Goal: Task Accomplishment & Management: Complete application form

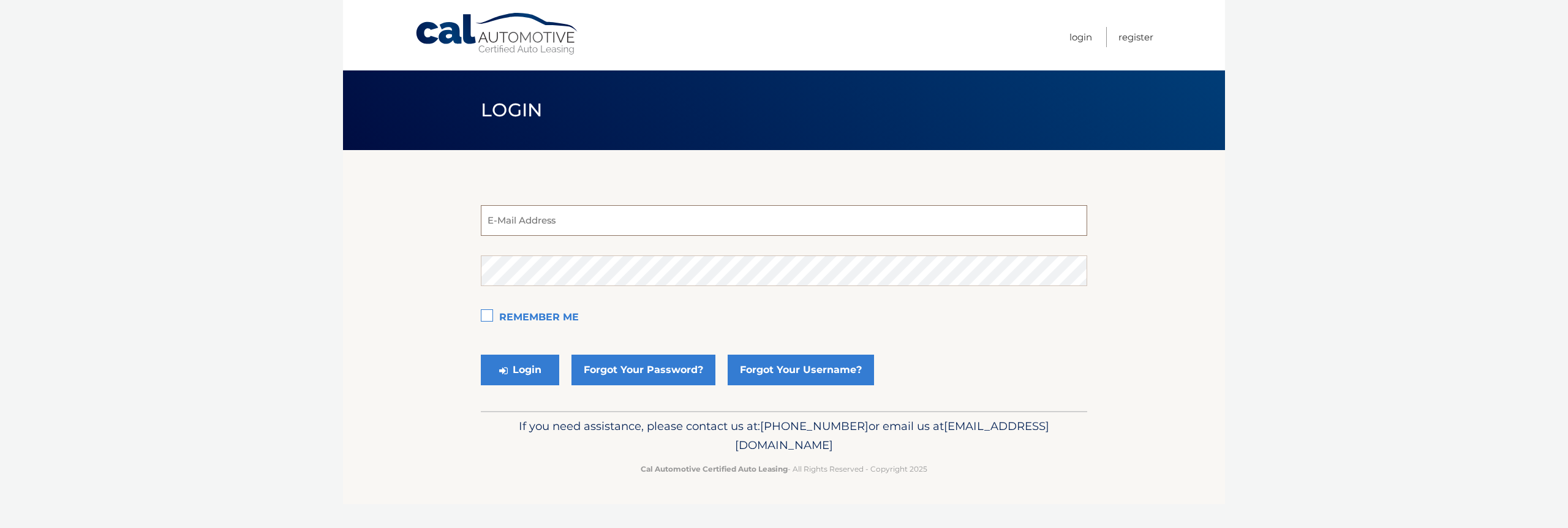
click at [606, 225] on input "email" at bounding box center [784, 220] width 606 height 31
type input "estest@easternstandard.com"
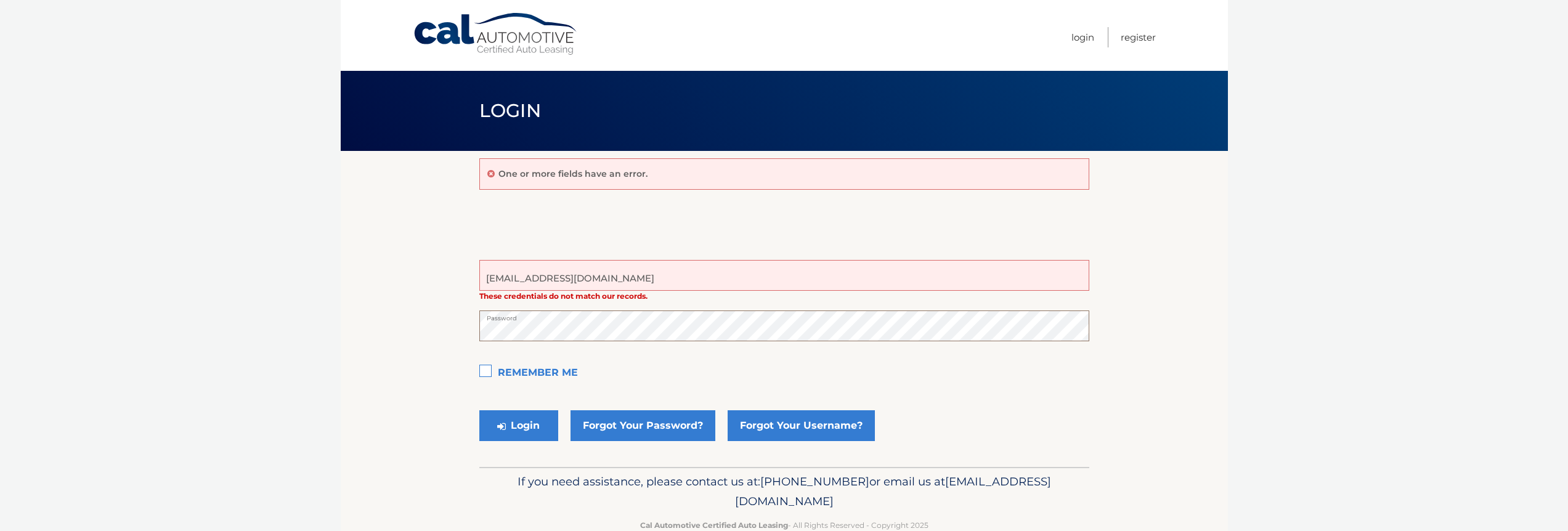
click at [479, 411] on button "Login" at bounding box center [518, 426] width 79 height 31
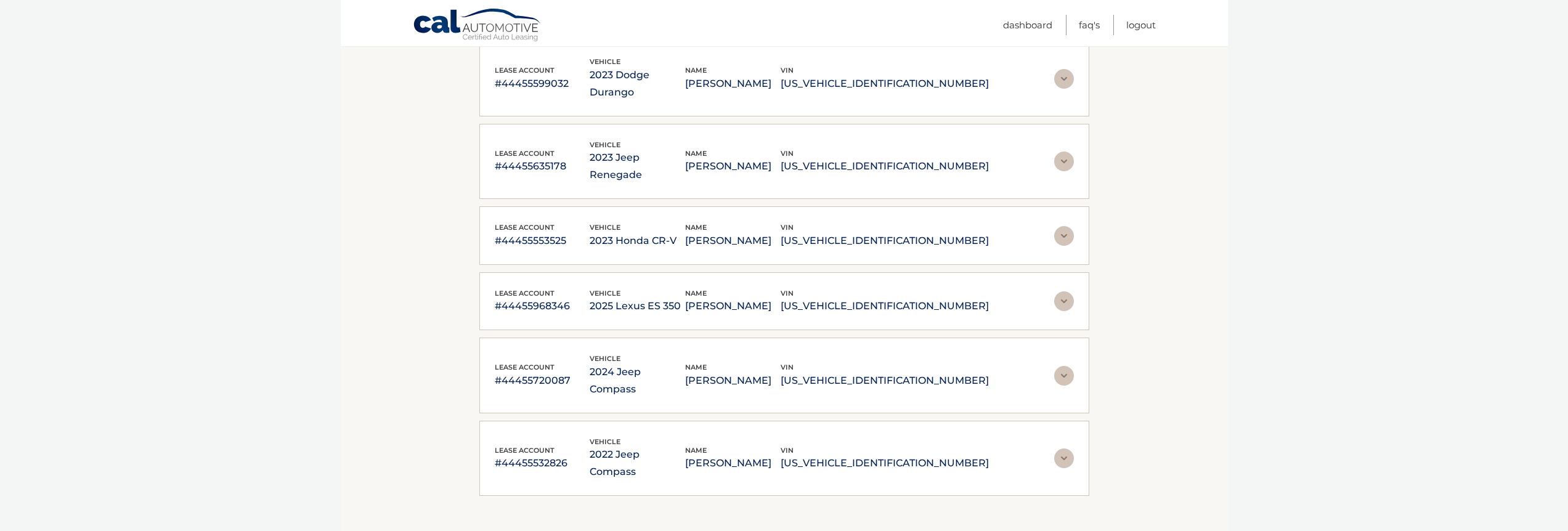
scroll to position [814, 0]
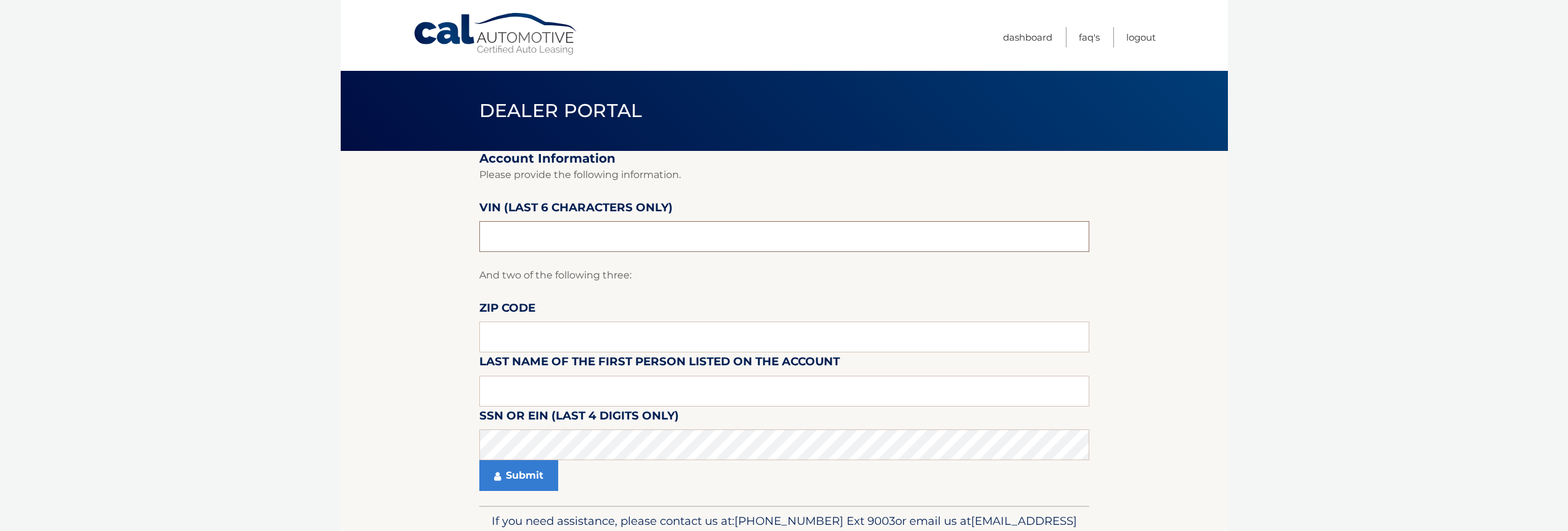
click at [588, 229] on input "text" at bounding box center [784, 237] width 610 height 31
paste input "560563"
type input "560563"
paste input "11361"
type input "11361"
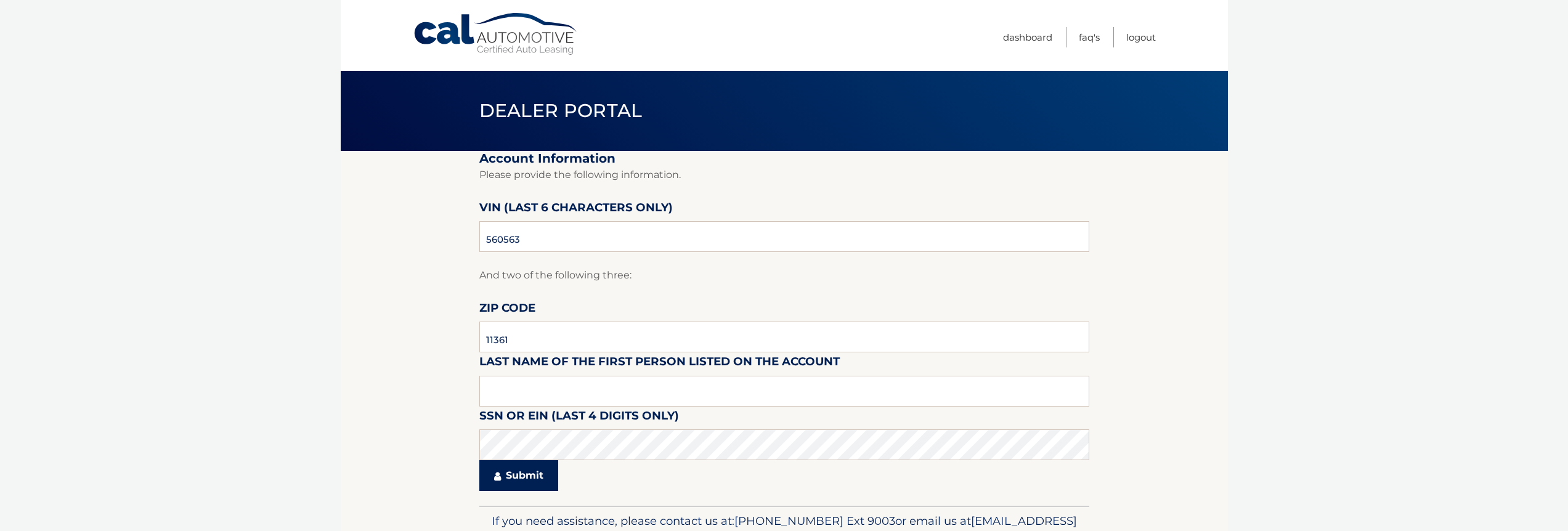
click at [521, 486] on button "Submit" at bounding box center [518, 476] width 79 height 31
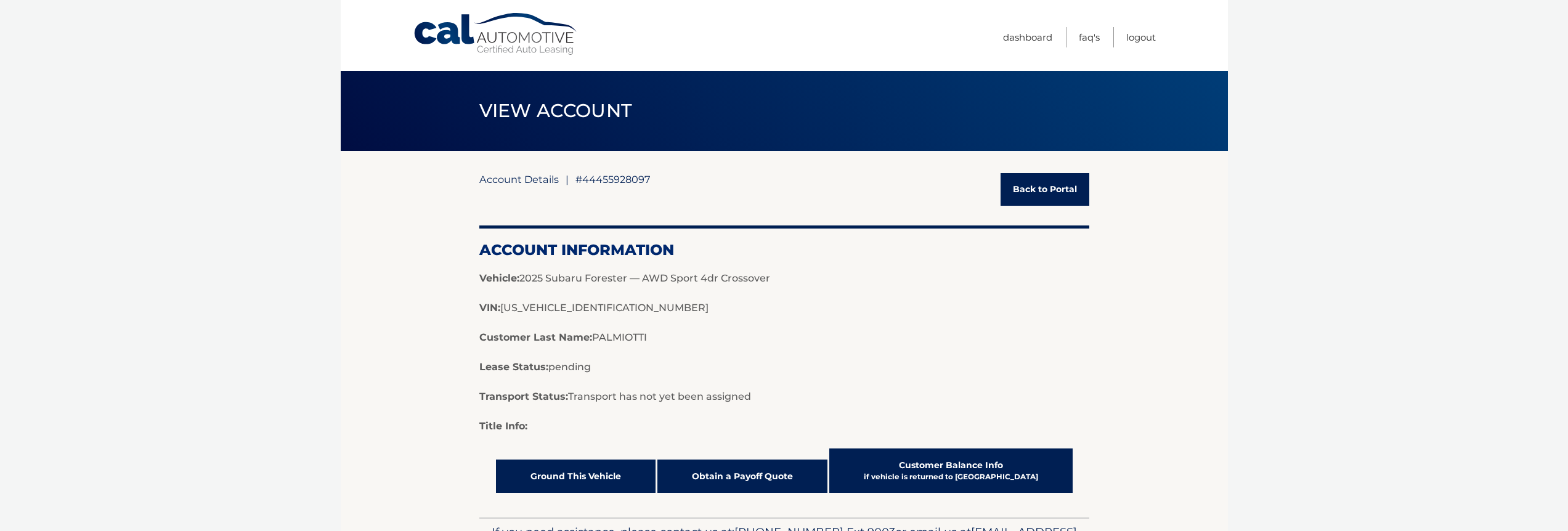
click at [747, 411] on div "Account Information Vehicle: 2025 Subaru Forester — AWD Sport 4dr Crossover VIN…" at bounding box center [784, 329] width 610 height 208
click at [911, 478] on small "if vehicle is returned to CAL" at bounding box center [950, 476] width 174 height 9
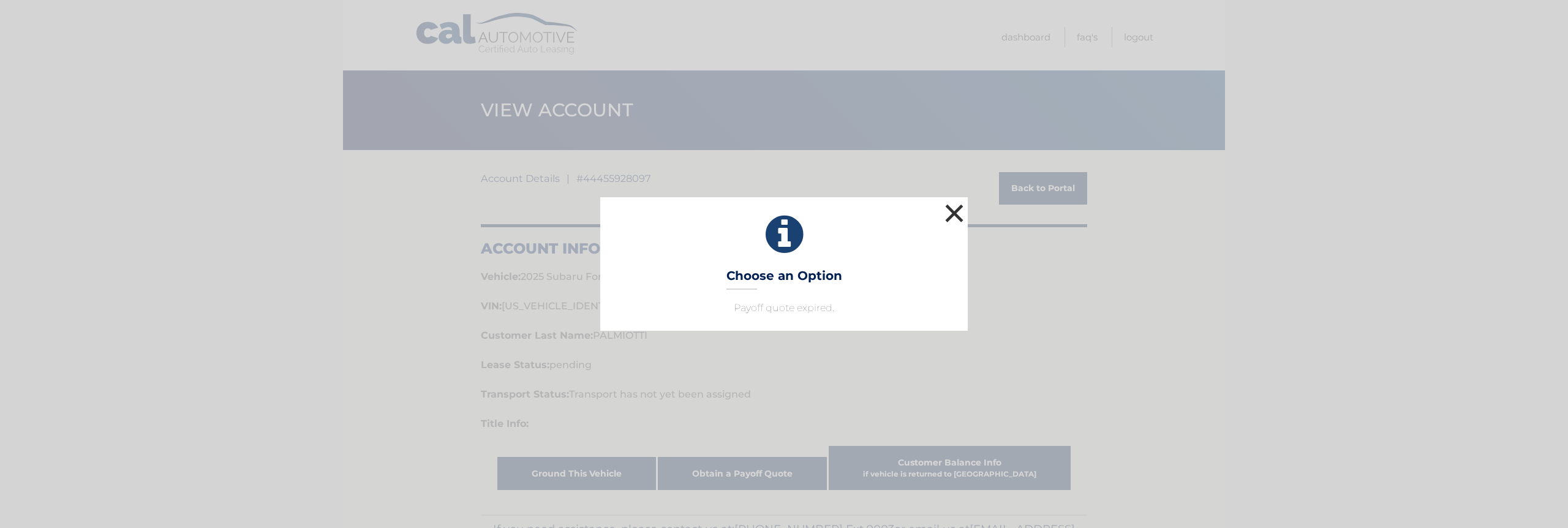
click at [955, 204] on button "×" at bounding box center [954, 213] width 25 height 25
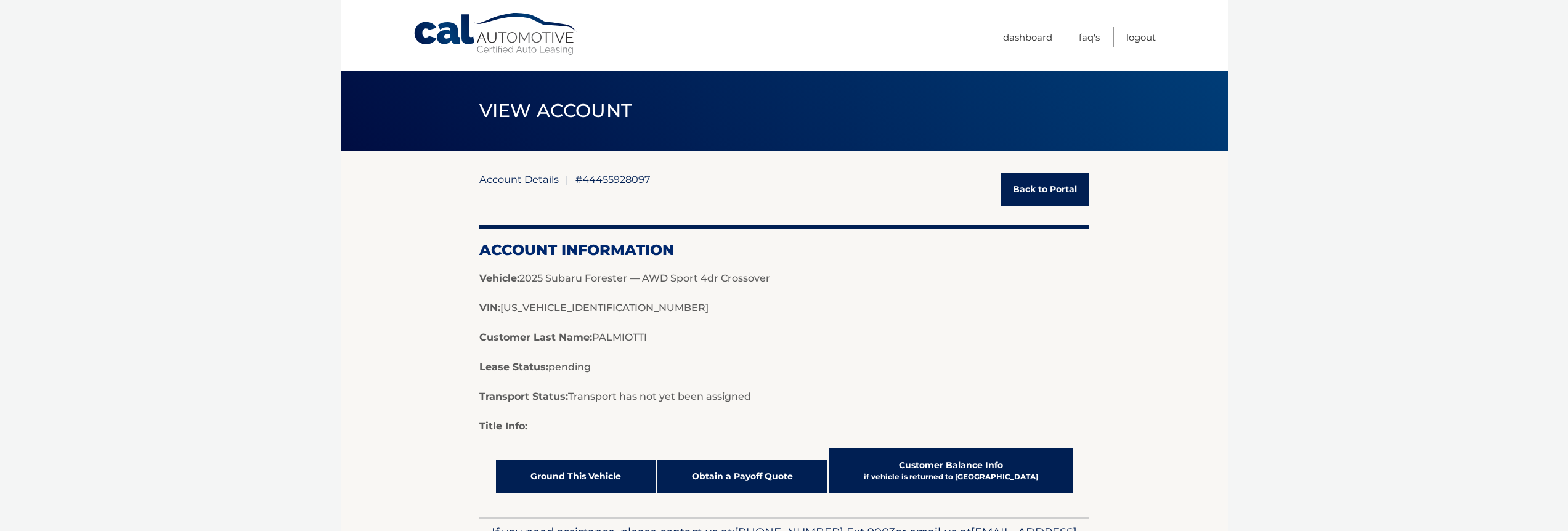
click at [743, 465] on link "Obtain a Payoff Quote" at bounding box center [742, 476] width 170 height 34
click at [688, 234] on div "Account Information Vehicle: 2025 Subaru Forester — AWD Sport 4dr Crossover VIN…" at bounding box center [784, 329] width 610 height 208
click at [655, 256] on h2 "Account Information" at bounding box center [784, 250] width 610 height 19
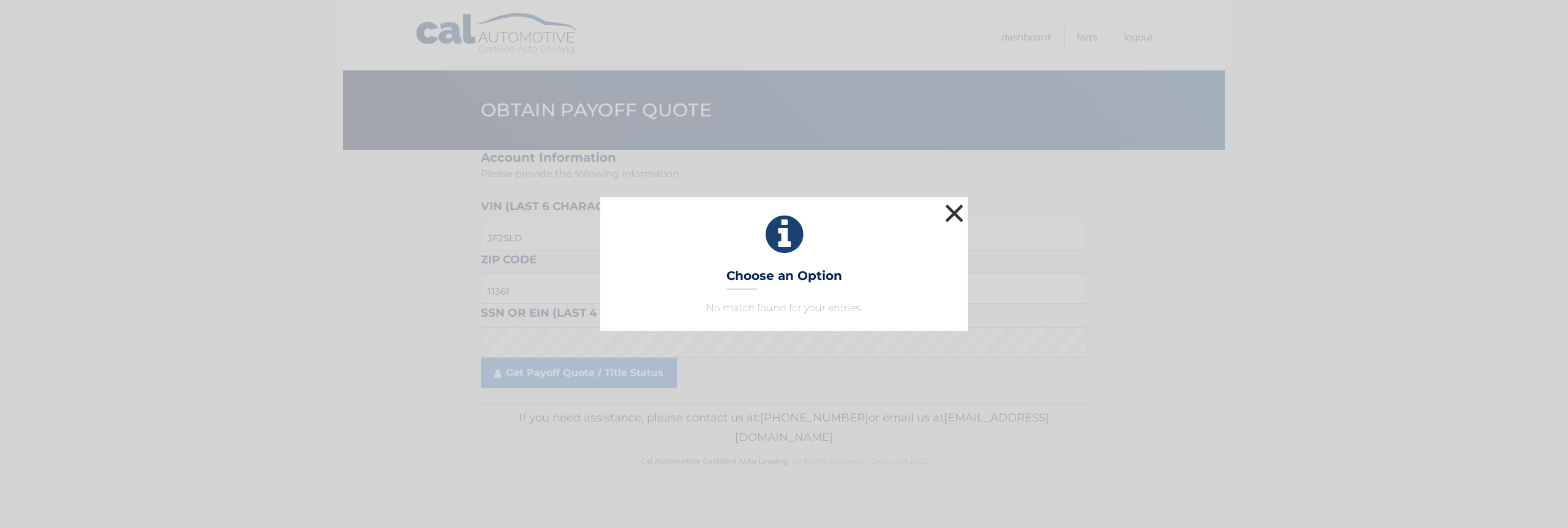
click at [957, 216] on button "×" at bounding box center [954, 213] width 25 height 25
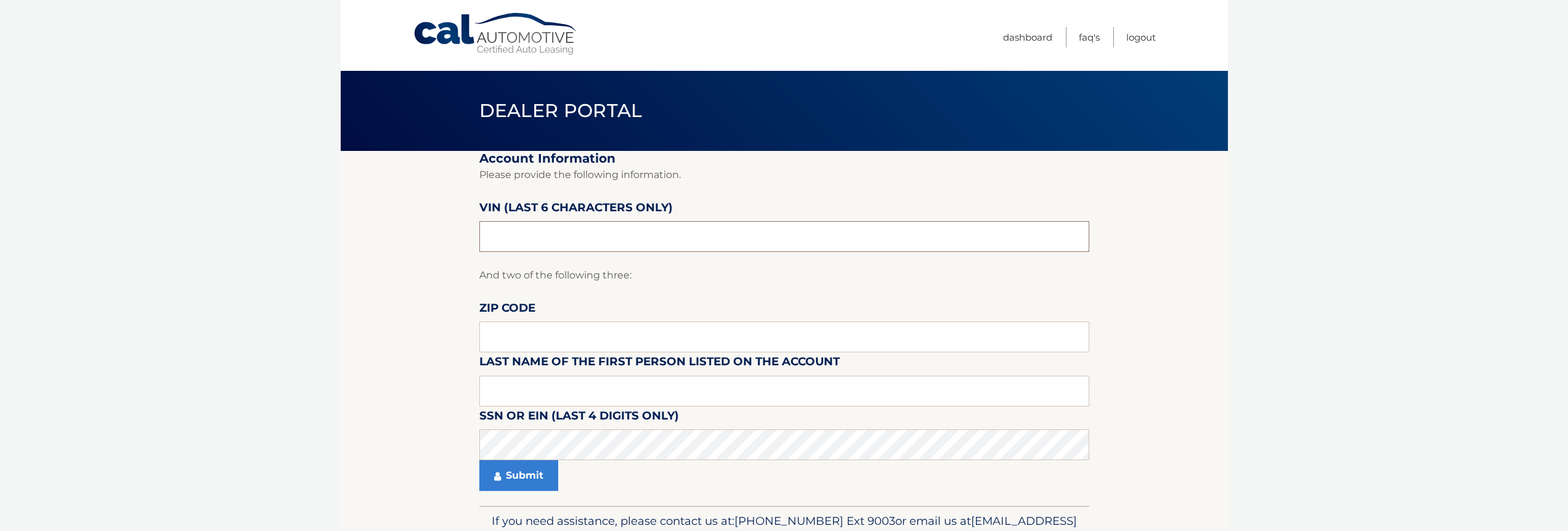
click at [707, 248] on input "text" at bounding box center [784, 237] width 610 height 31
paste input "238135"
type input "238135"
click at [592, 389] on input "text" at bounding box center [784, 391] width 610 height 31
paste input "08735"
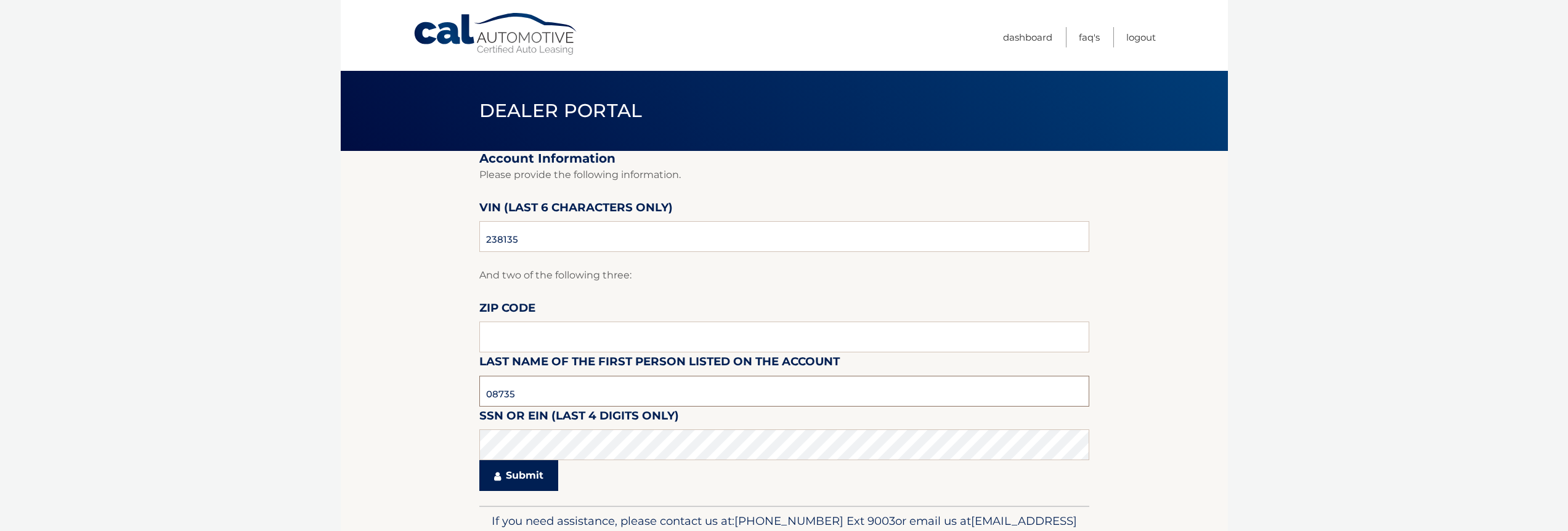
type input "08735"
click at [519, 475] on button "Submit" at bounding box center [518, 476] width 79 height 31
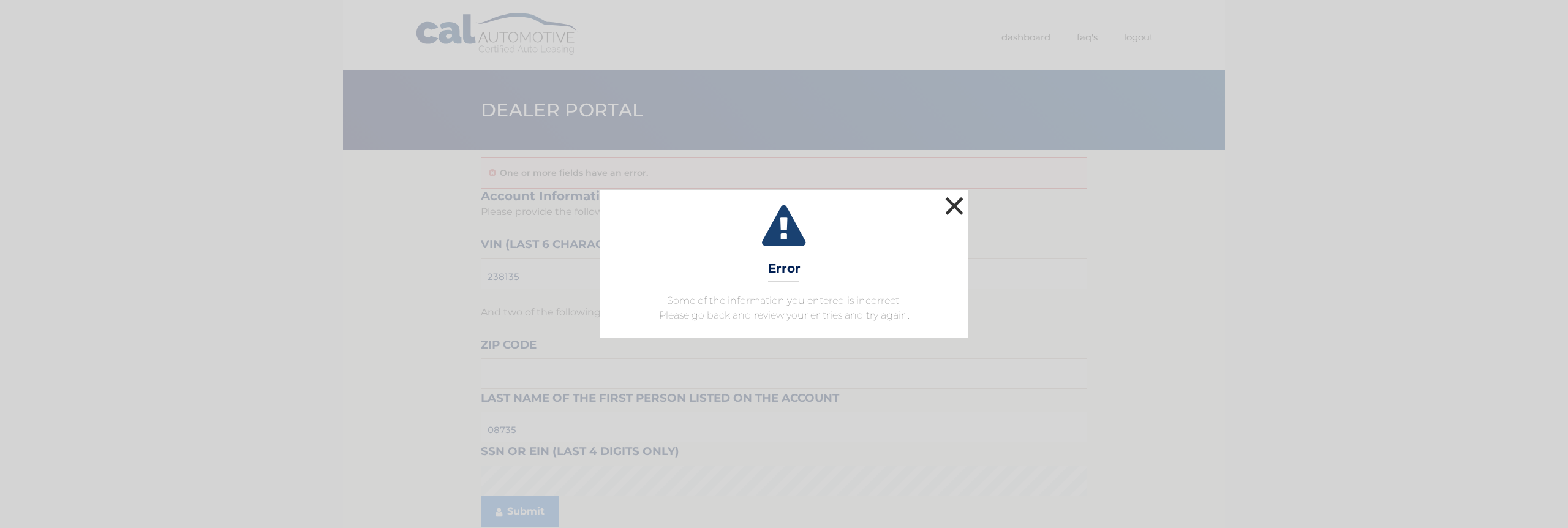
click at [957, 204] on button "×" at bounding box center [954, 206] width 25 height 25
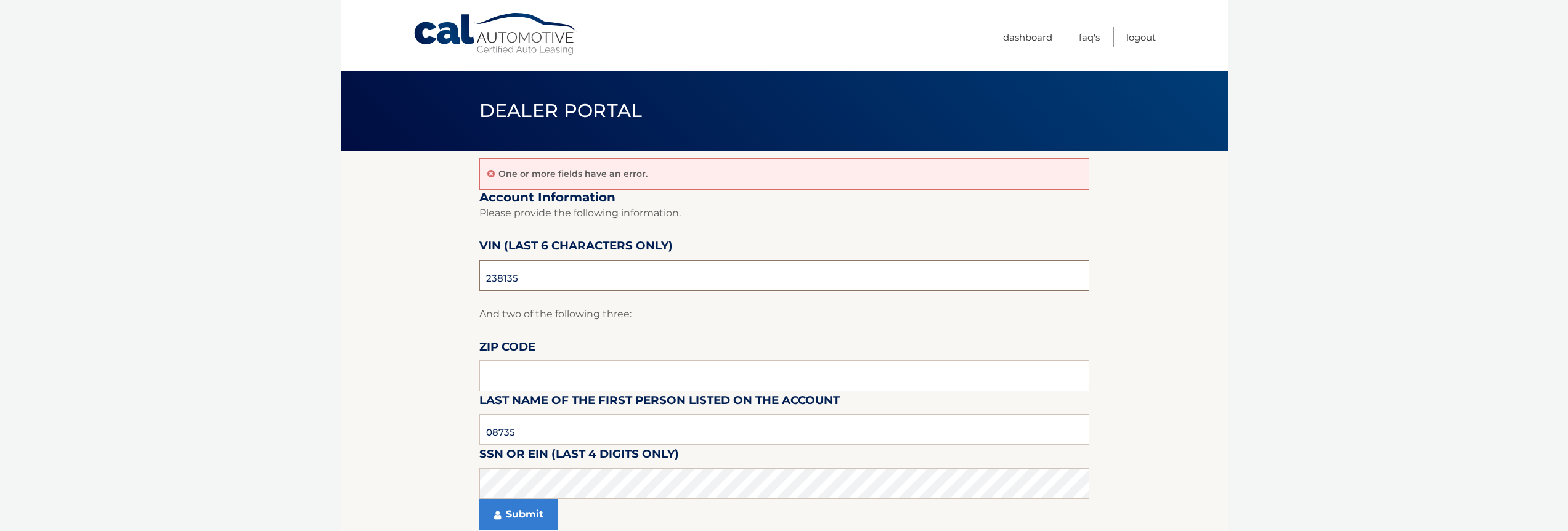
click at [677, 265] on input "238135" at bounding box center [784, 276] width 610 height 31
paste input "508747"
type input "508747"
click at [574, 422] on input "08735" at bounding box center [784, 430] width 610 height 31
click at [556, 434] on input "08735" at bounding box center [784, 430] width 610 height 31
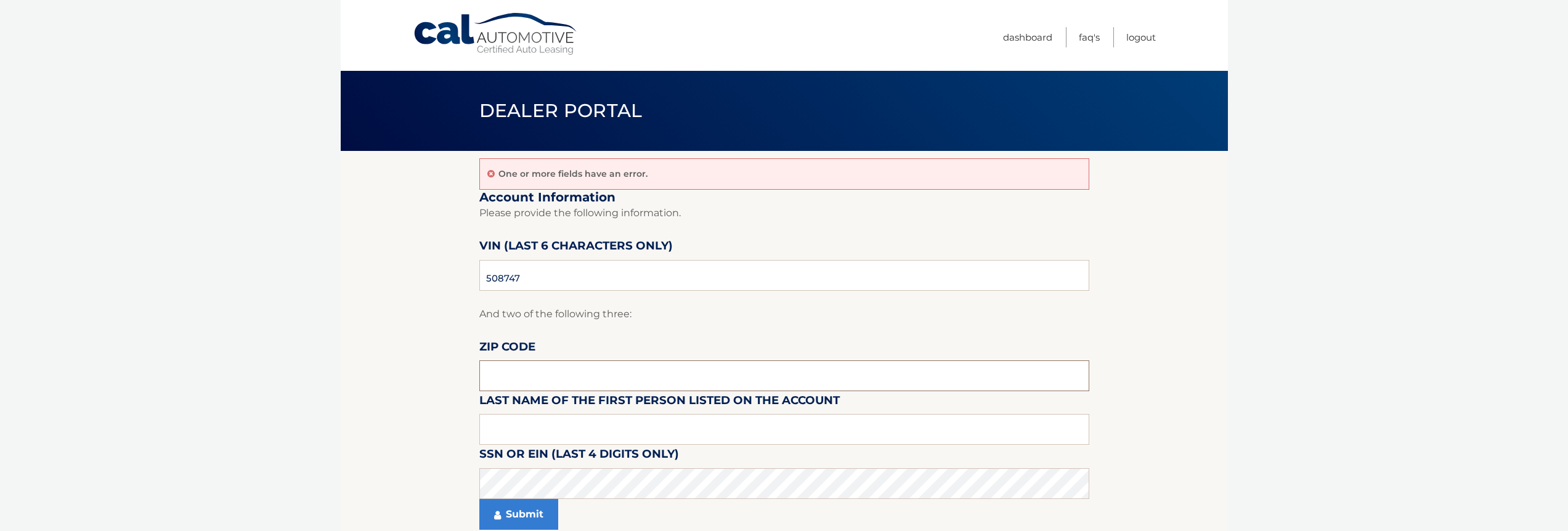
click at [581, 378] on input "text" at bounding box center [784, 376] width 610 height 31
paste input "07726"
type input "07726"
click at [526, 511] on button "Submit" at bounding box center [518, 515] width 79 height 31
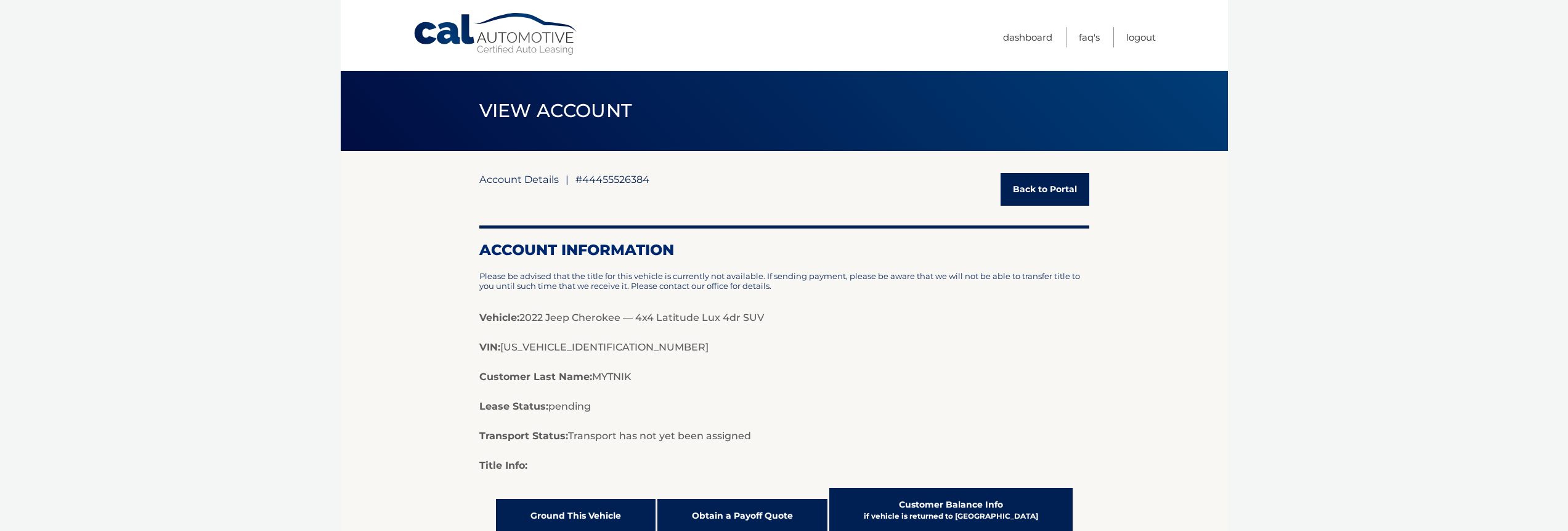
click at [896, 406] on p "Lease Status: pending" at bounding box center [784, 407] width 610 height 15
click at [789, 338] on div "Account Information Please be advised that the title for this vehicle is curren…" at bounding box center [784, 349] width 610 height 248
click at [914, 342] on p "VIN: [US_VEHICLE_IDENTIFICATION_NUMBER]" at bounding box center [784, 348] width 610 height 15
click at [905, 347] on p "VIN: [US_VEHICLE_IDENTIFICATION_NUMBER]" at bounding box center [784, 348] width 610 height 15
